Goal: Book appointment/travel/reservation

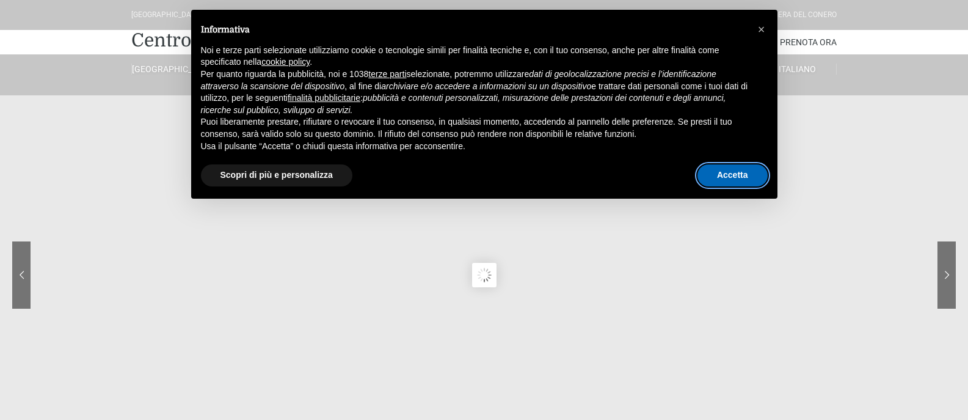
click at [751, 173] on button "Accetta" at bounding box center [732, 175] width 70 height 22
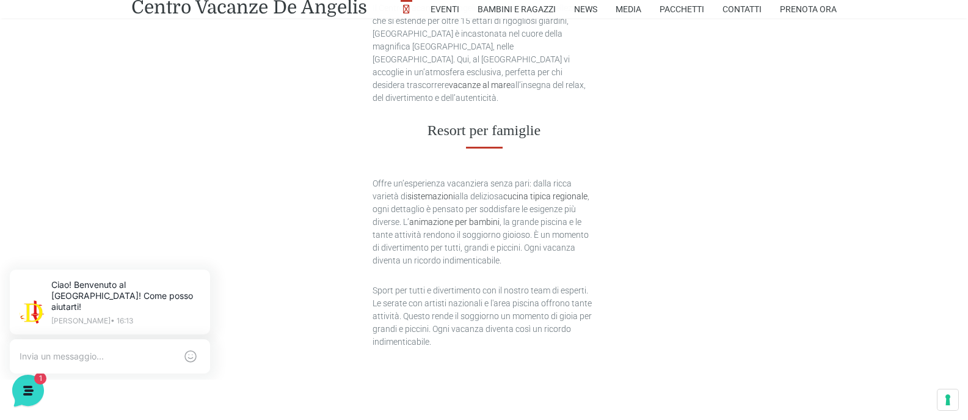
scroll to position [794, 0]
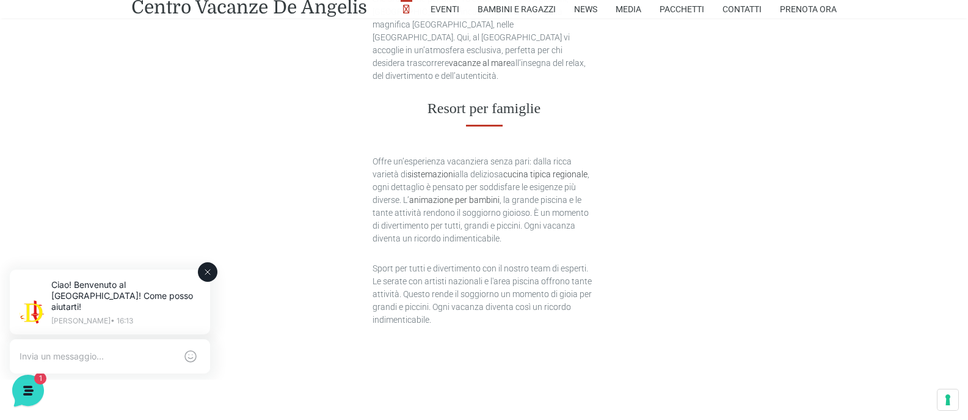
click at [208, 269] on icon at bounding box center [208, 272] width 10 height 10
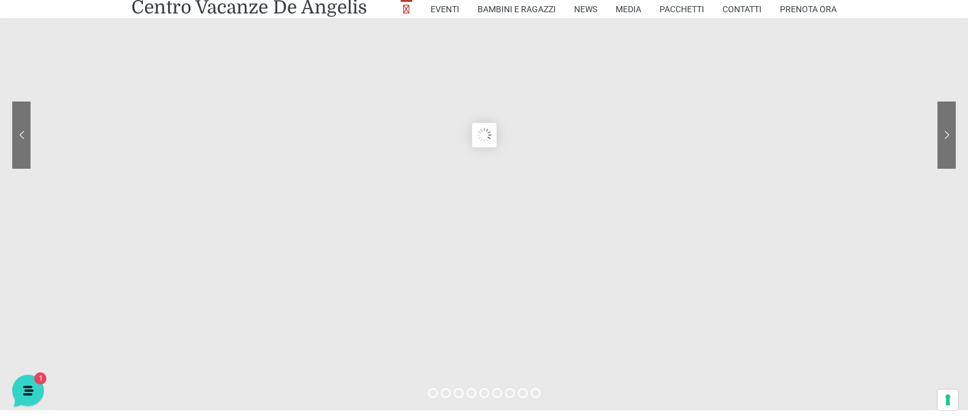
scroll to position [0, 0]
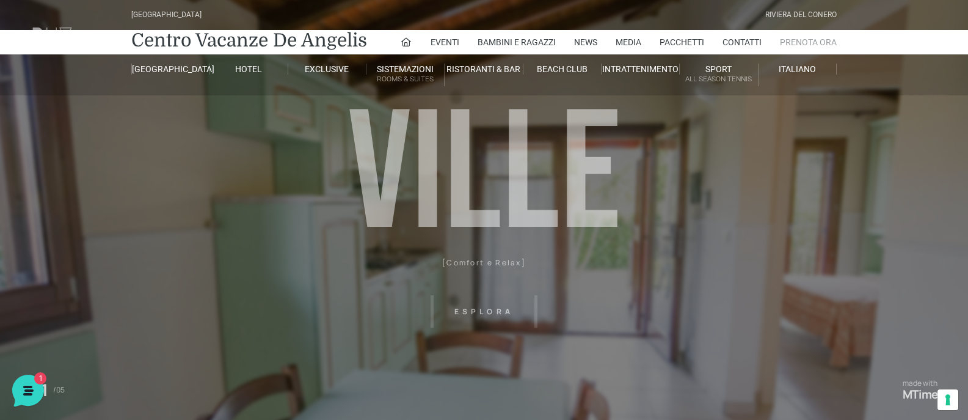
click at [809, 42] on link "Prenota Ora" at bounding box center [808, 42] width 57 height 24
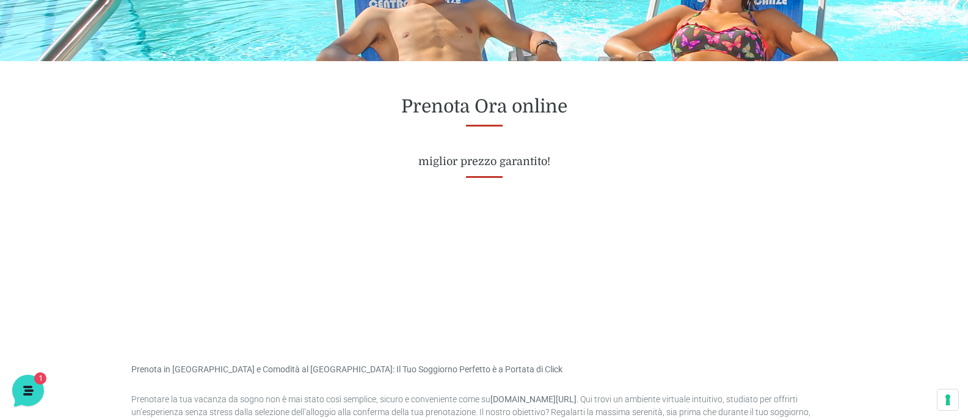
scroll to position [489, 0]
